Goal: Task Accomplishment & Management: Use online tool/utility

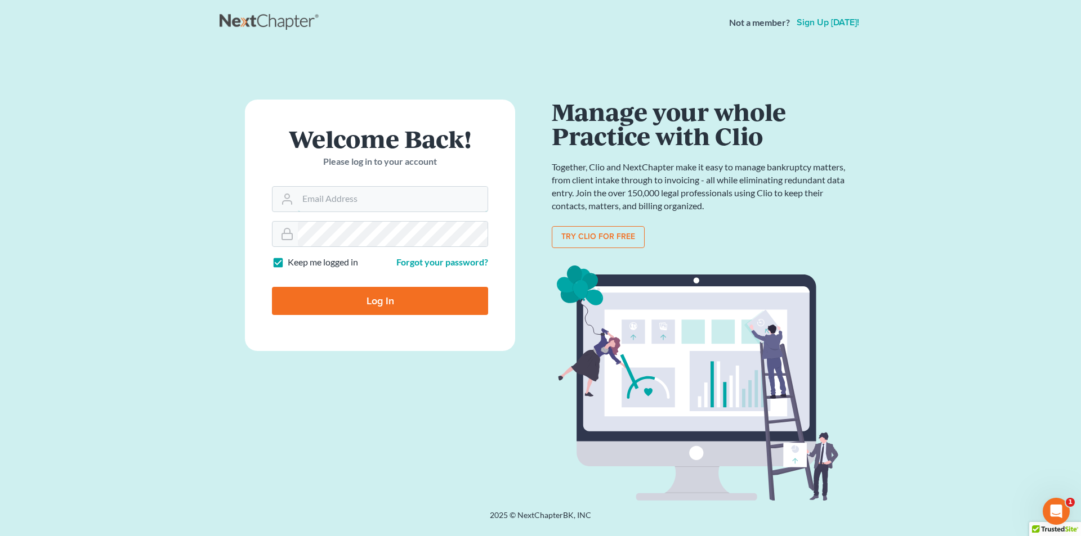
type input "SEAN@HARNAGELAW.COM"
click at [414, 302] on input "Log In" at bounding box center [380, 301] width 216 height 28
type input "Thinking..."
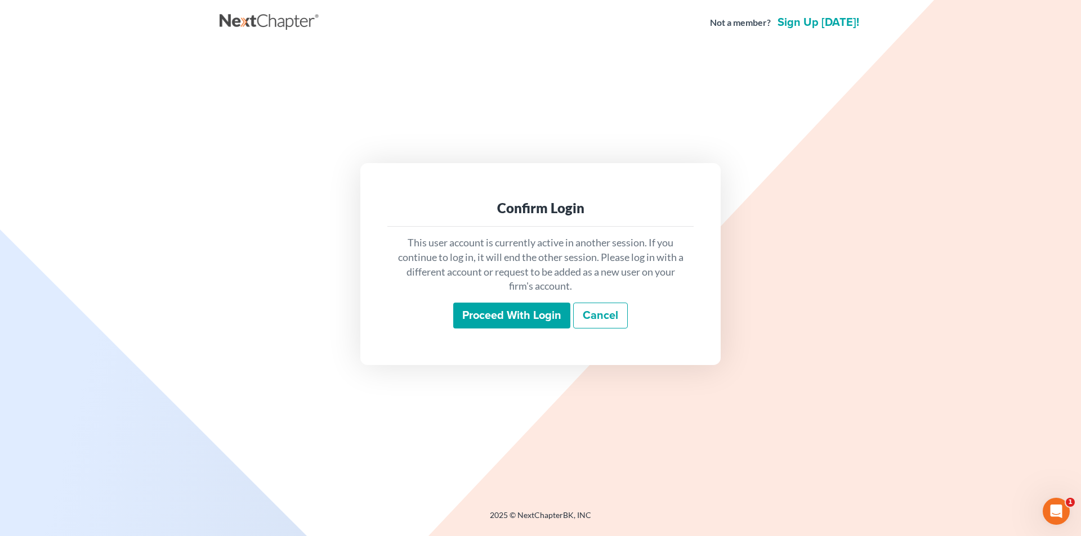
click at [518, 311] on input "Proceed with login" at bounding box center [511, 316] width 117 height 26
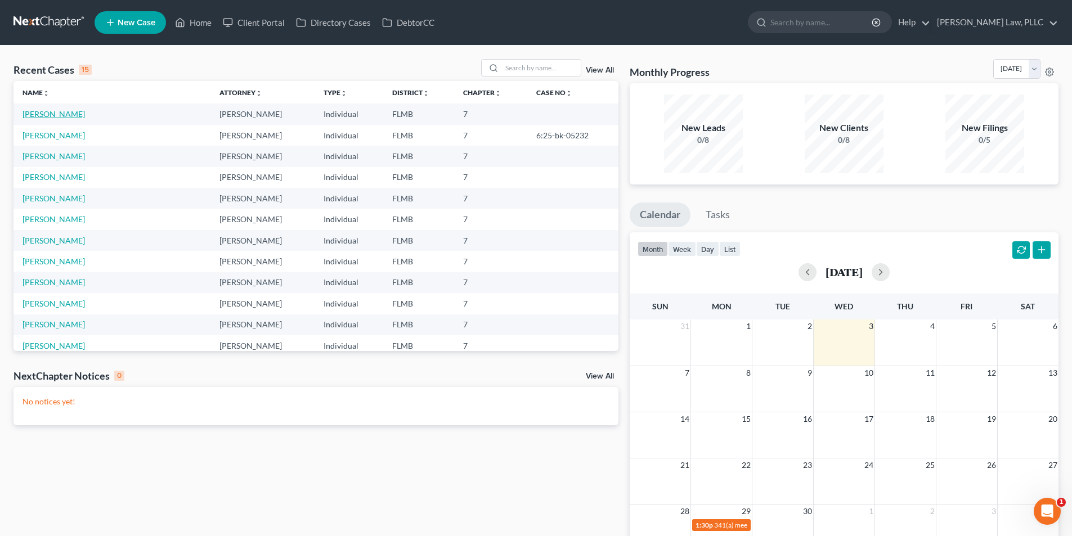
click at [63, 115] on link "Weigner, Tara" at bounding box center [54, 114] width 62 height 10
